Goal: Contribute content

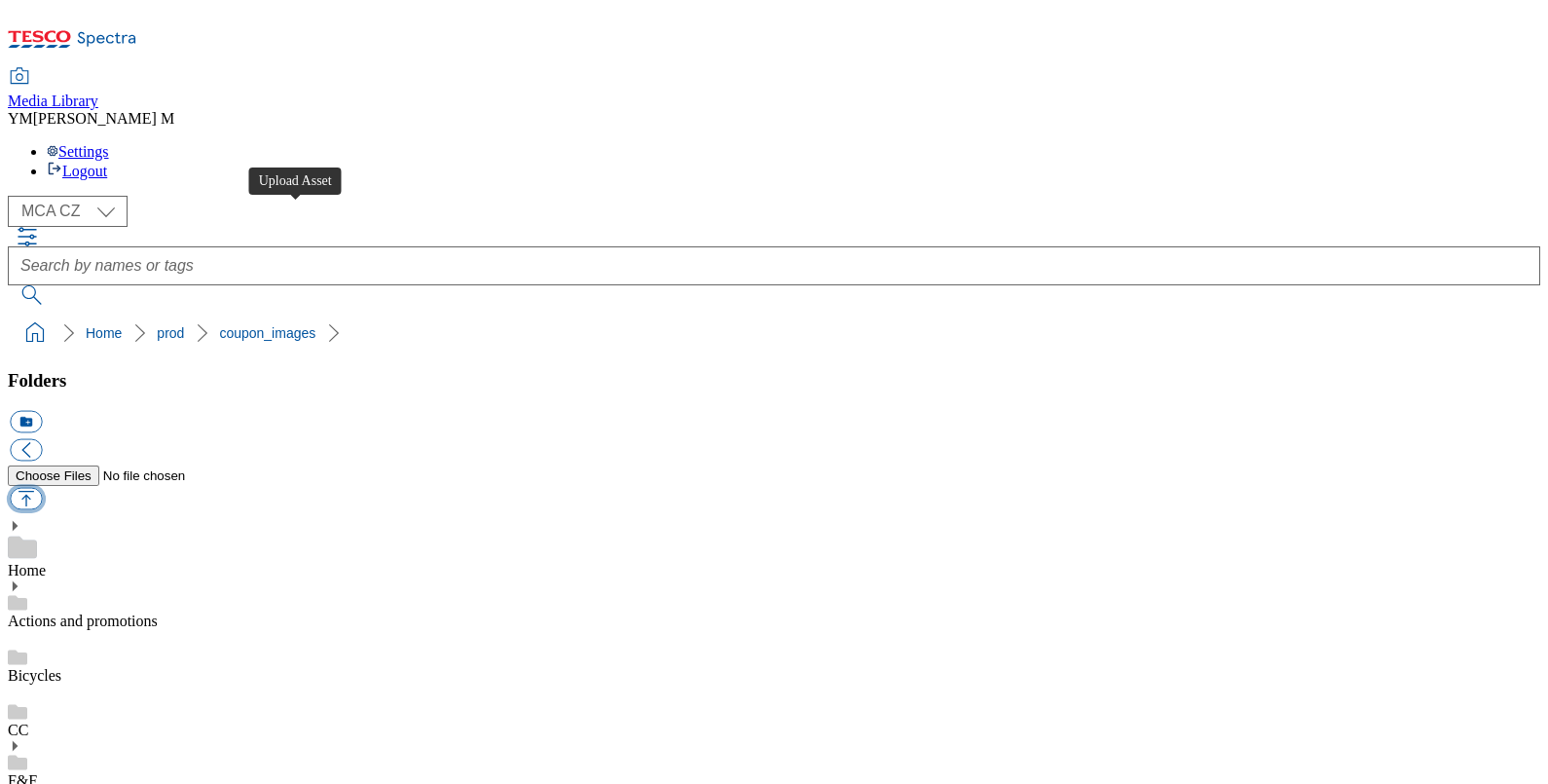
click at [42, 488] on button "button" at bounding box center [25, 499] width 32 height 22
type input "C:\fakepath\T54_1101_F.jpg"
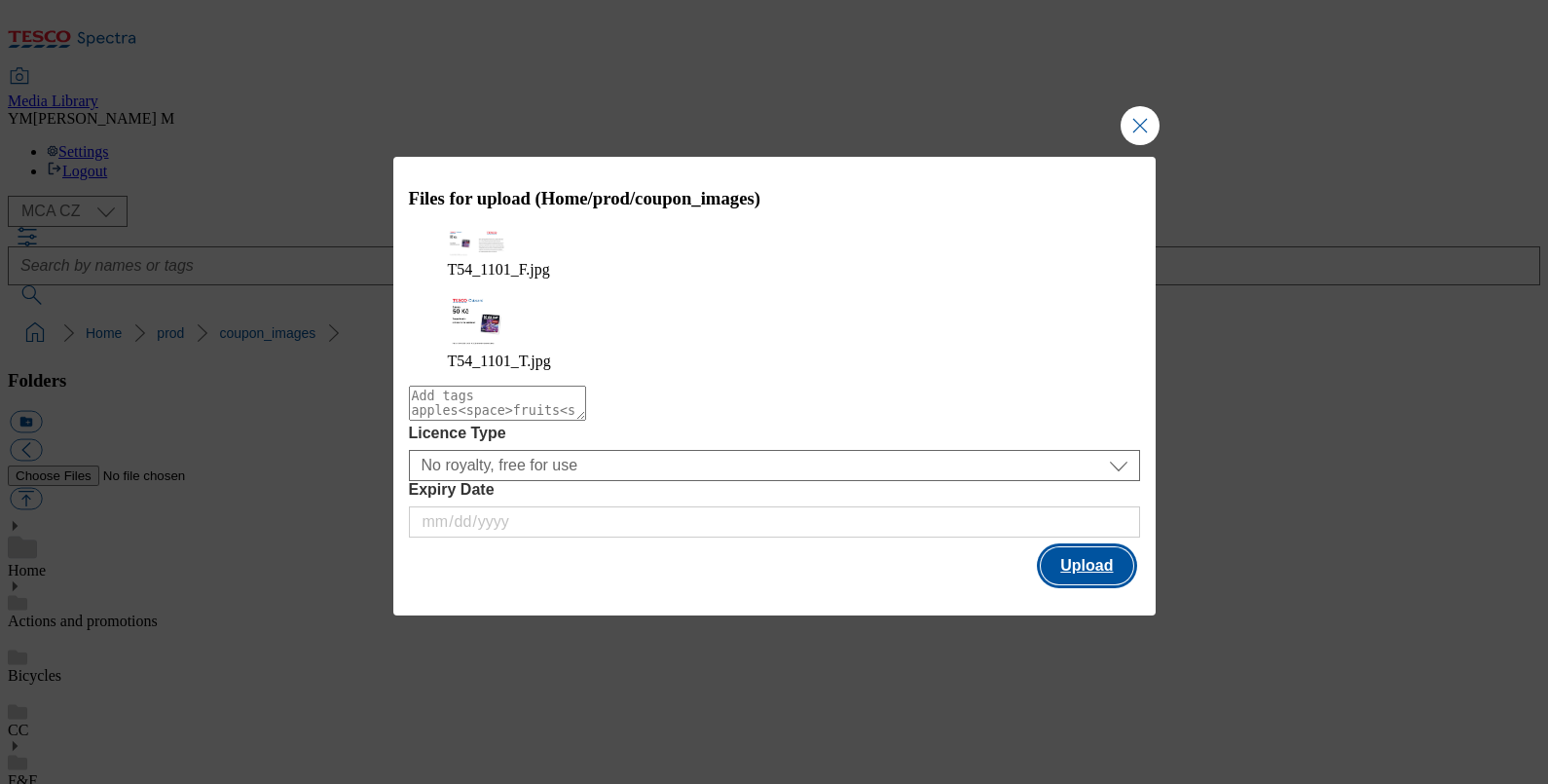
click at [1084, 547] on button "Upload" at bounding box center [1087, 565] width 92 height 37
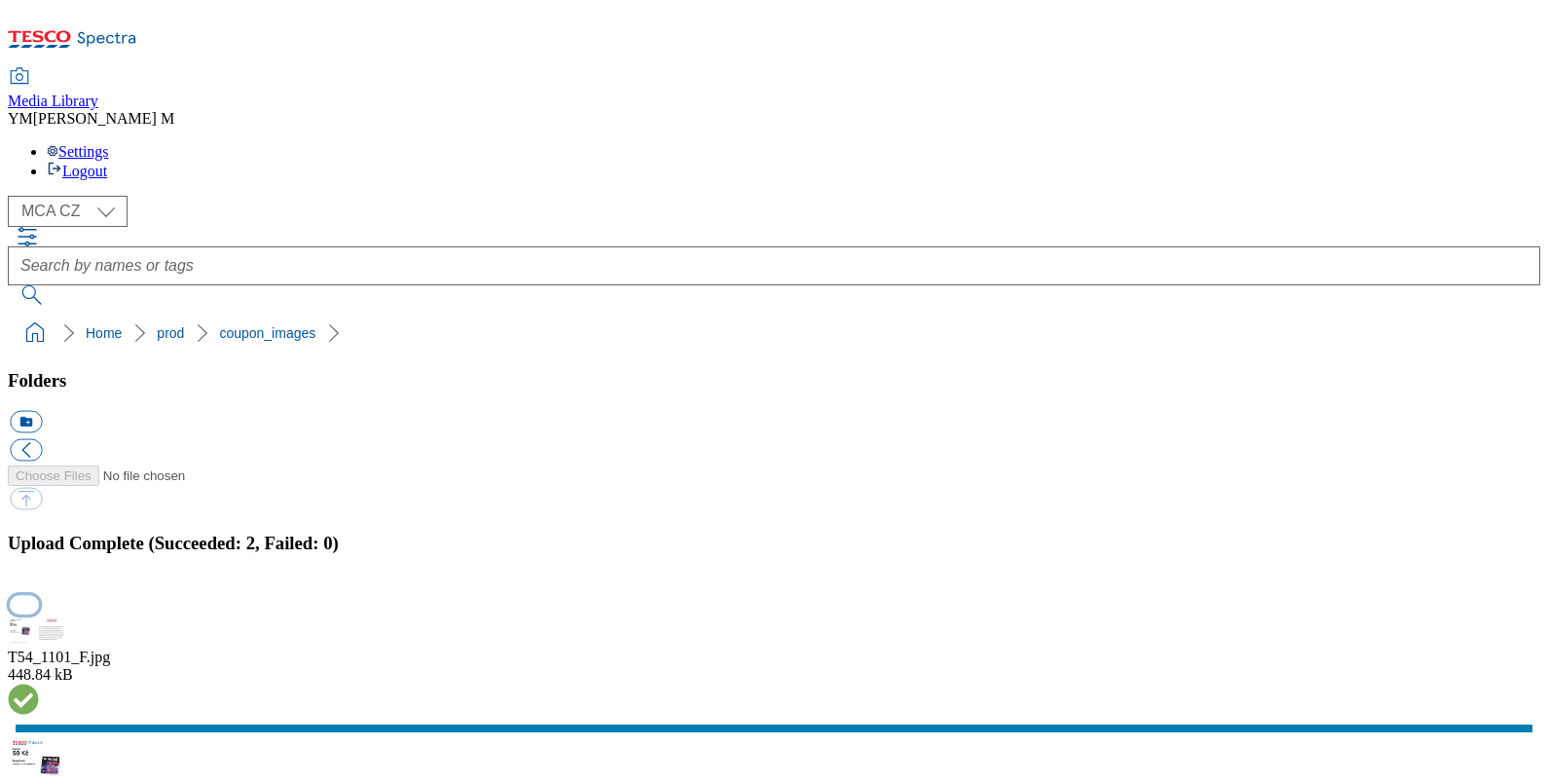
click at [39, 595] on button "button" at bounding box center [24, 603] width 29 height 19
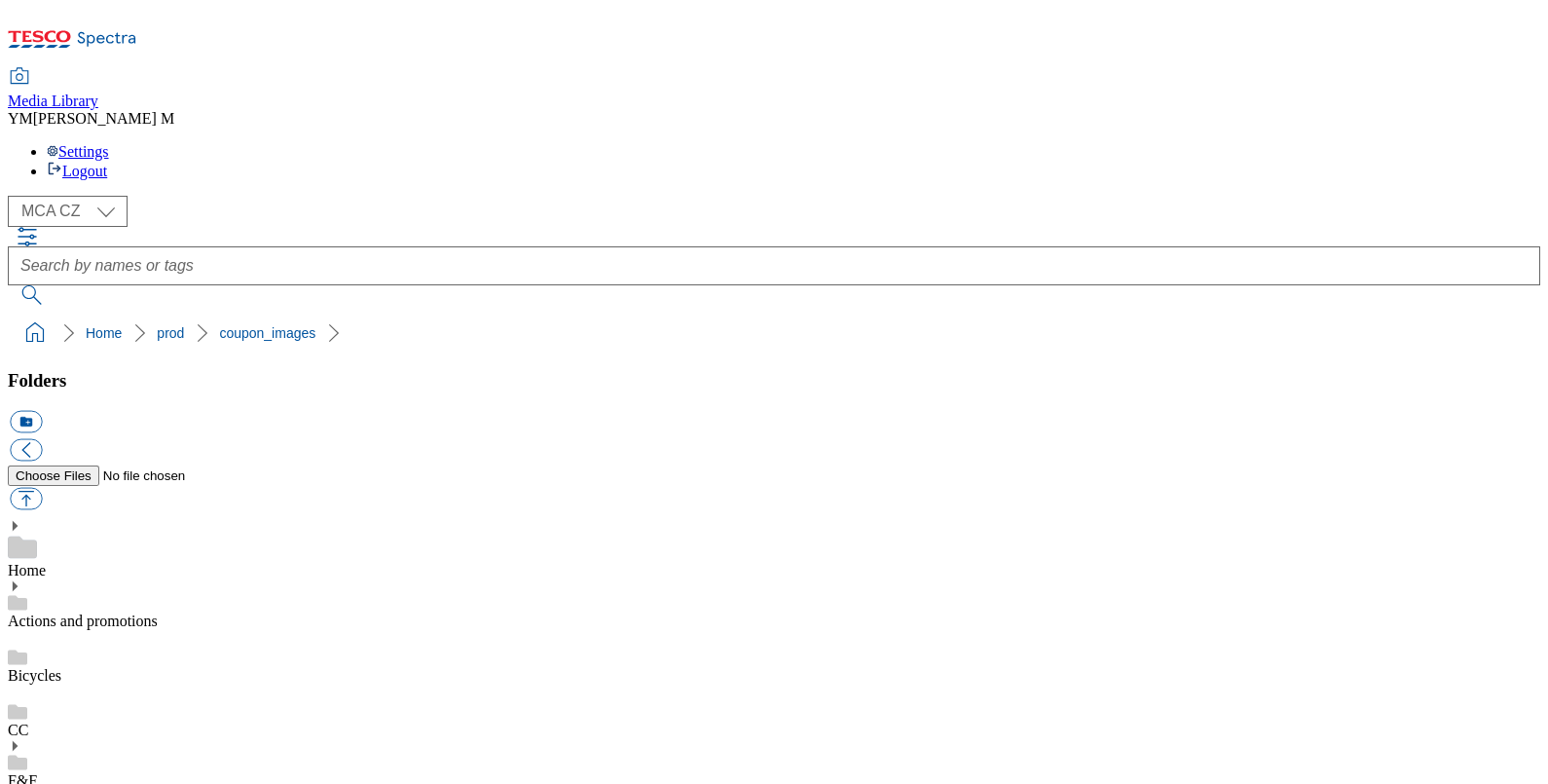
click at [42, 488] on button "button" at bounding box center [25, 499] width 32 height 22
type input "C:\fakepath\T54_1101_F.jpg"
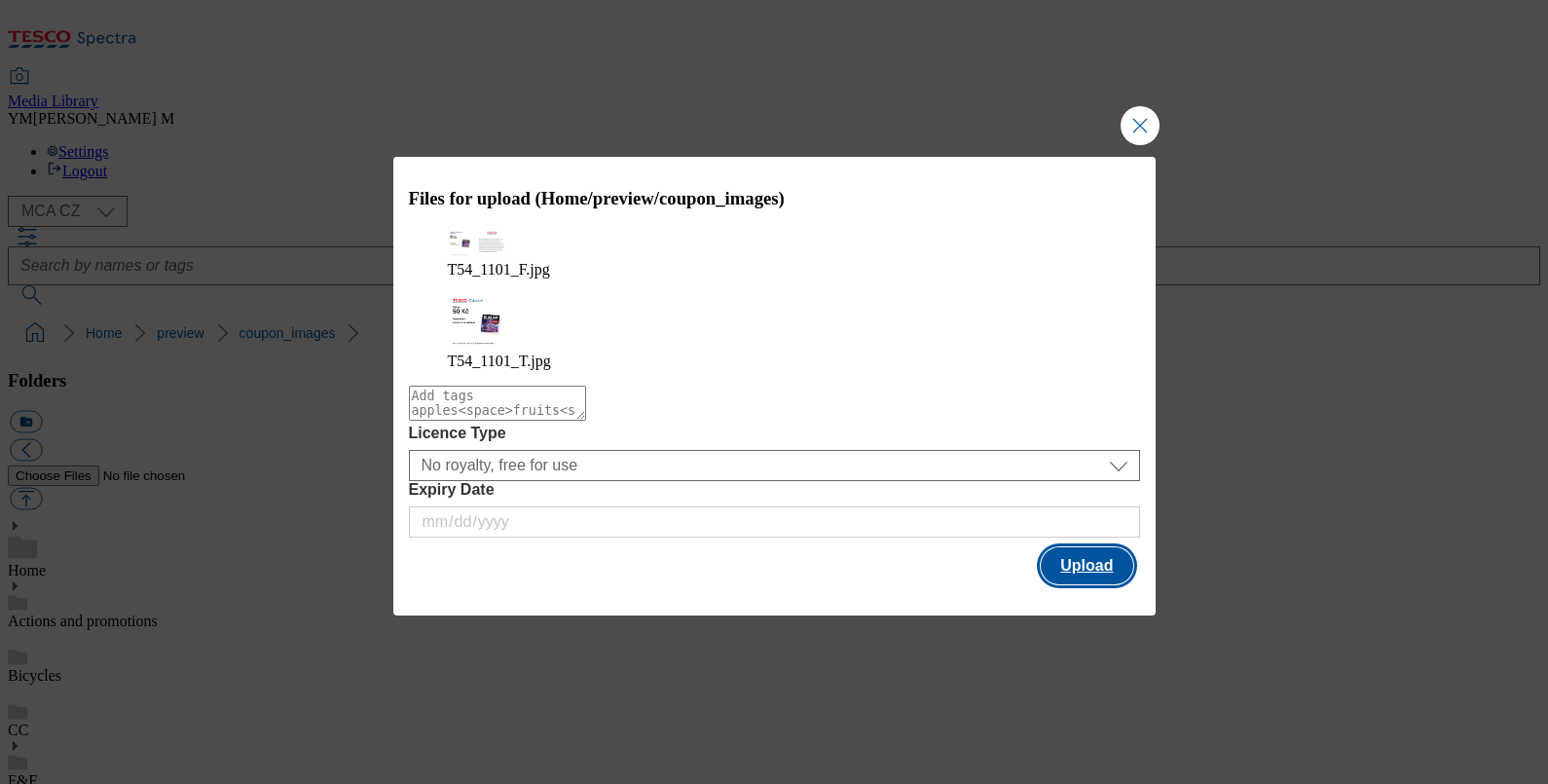
click at [1111, 547] on button "Upload" at bounding box center [1087, 565] width 92 height 37
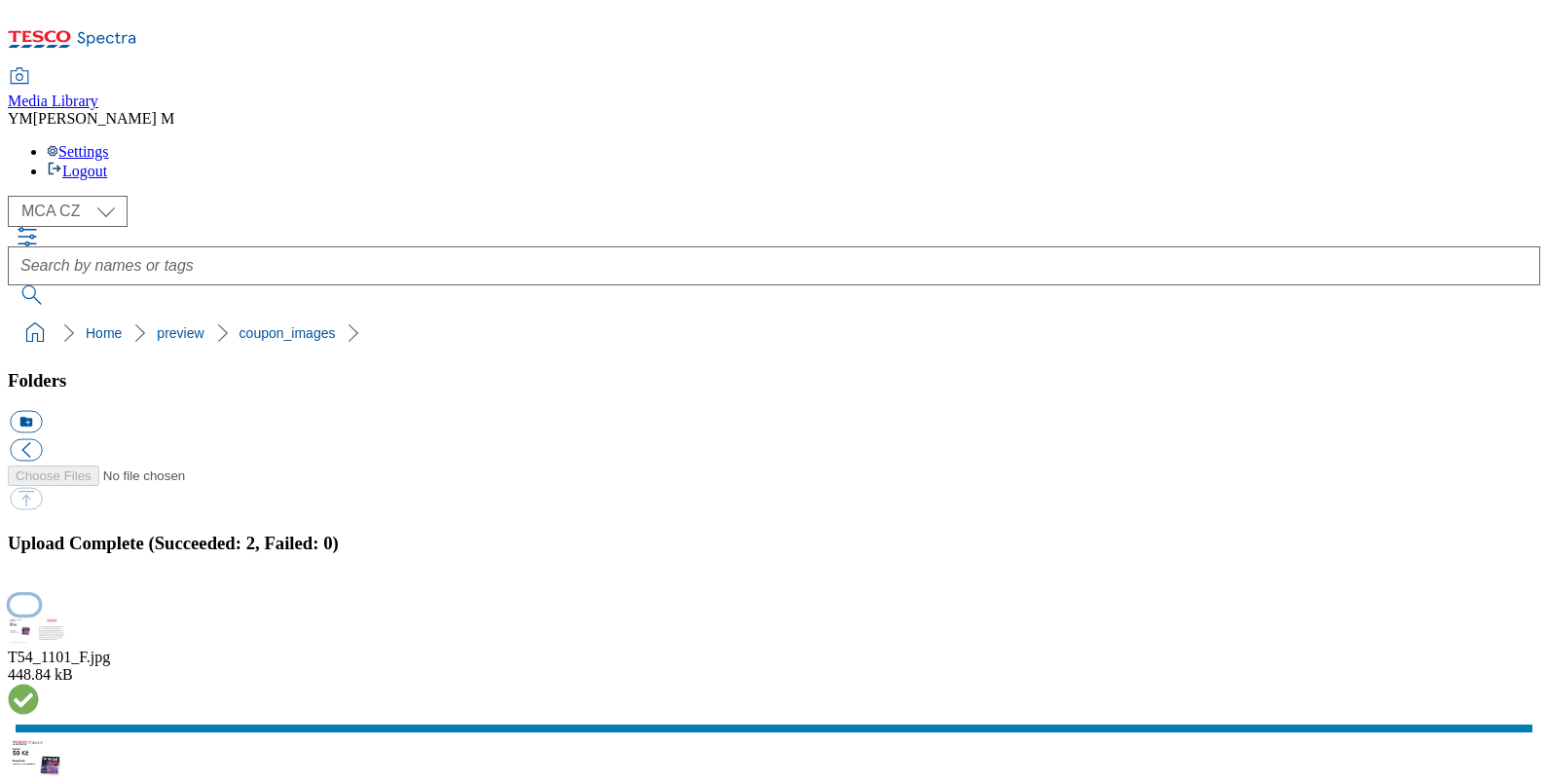
click at [39, 595] on button "button" at bounding box center [24, 603] width 29 height 19
